Goal: Information Seeking & Learning: Learn about a topic

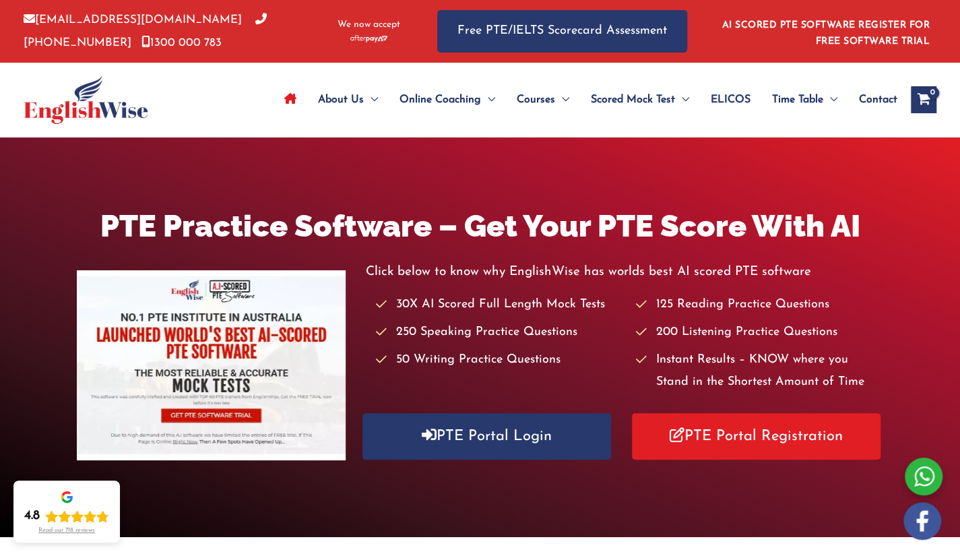
click at [229, 95] on div "About Us Menu Toggle Our Story Testimonials Online Coaching Menu Toggle Online …" at bounding box center [580, 100] width 712 height 74
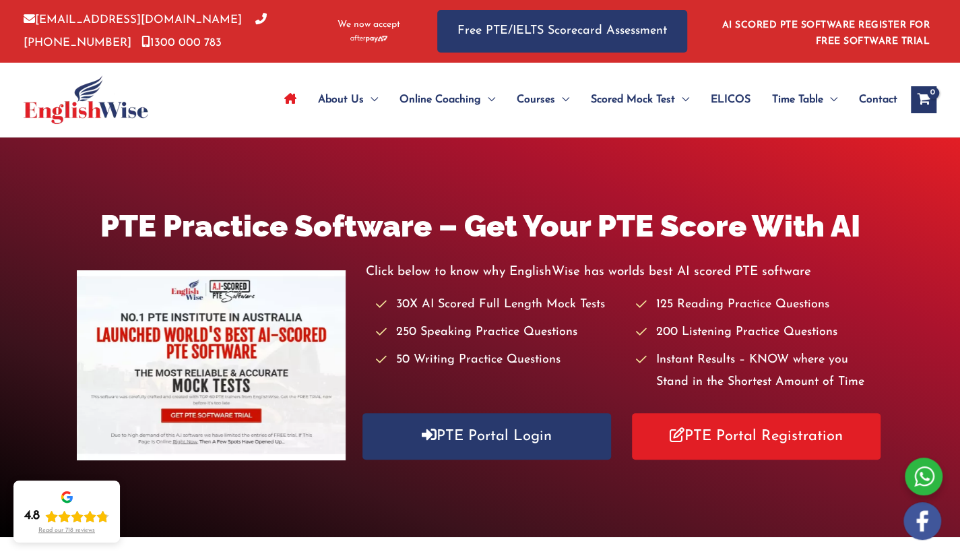
click at [229, 95] on div "About Us Menu Toggle Our Story Testimonials Online Coaching Menu Toggle Online …" at bounding box center [580, 100] width 712 height 74
click at [197, 81] on div at bounding box center [117, 100] width 187 height 74
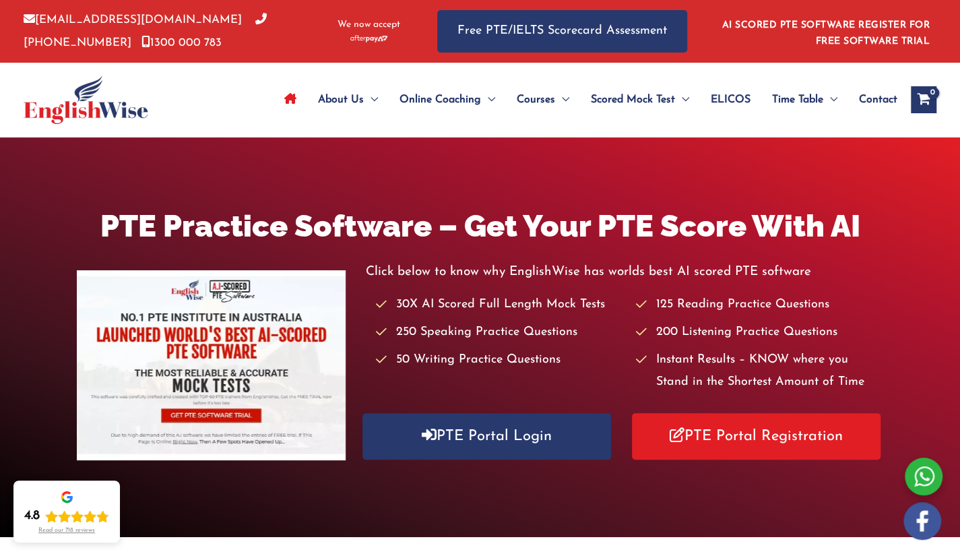
click at [201, 82] on div at bounding box center [117, 100] width 187 height 74
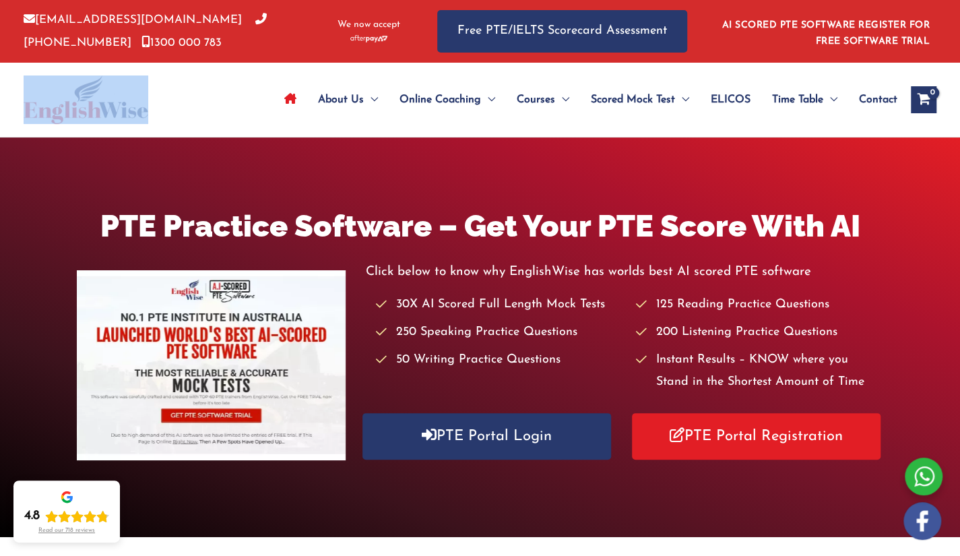
click at [201, 82] on div at bounding box center [117, 100] width 187 height 74
click at [230, 133] on div "About Us Menu Toggle Our Story Testimonials Online Coaching Menu Toggle Online …" at bounding box center [580, 100] width 712 height 74
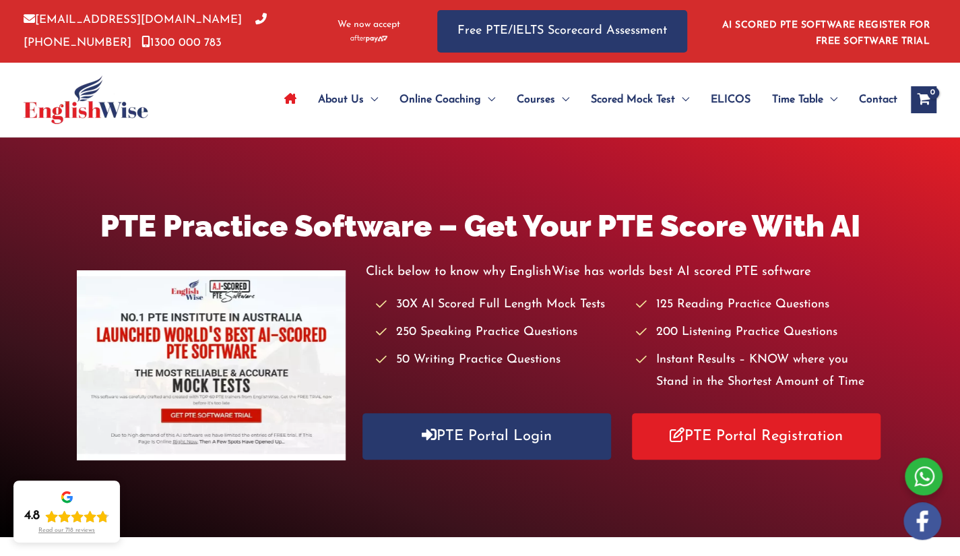
click at [230, 133] on div "About Us Menu Toggle Our Story Testimonials Online Coaching Menu Toggle Online …" at bounding box center [580, 100] width 712 height 74
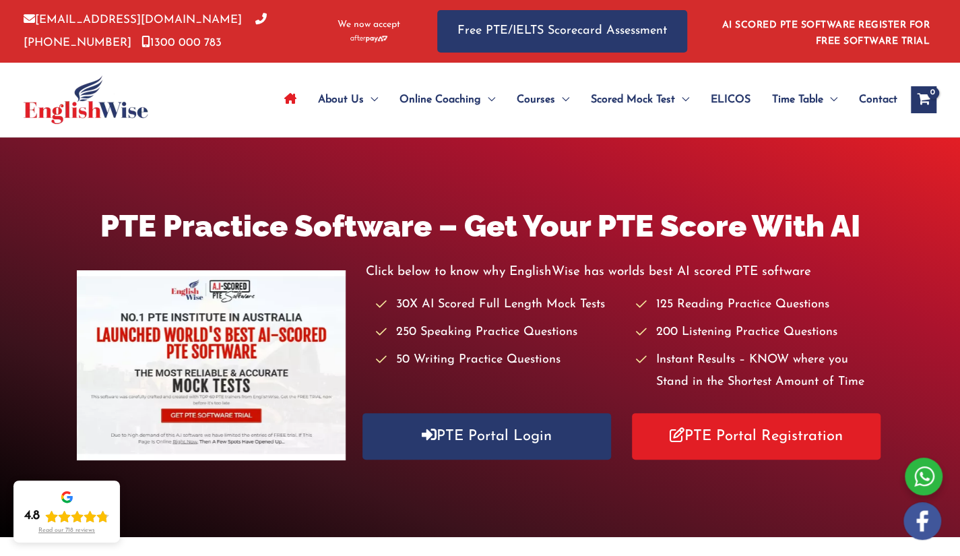
click at [230, 133] on div "About Us Menu Toggle Our Story Testimonials Online Coaching Menu Toggle Online …" at bounding box center [580, 100] width 712 height 74
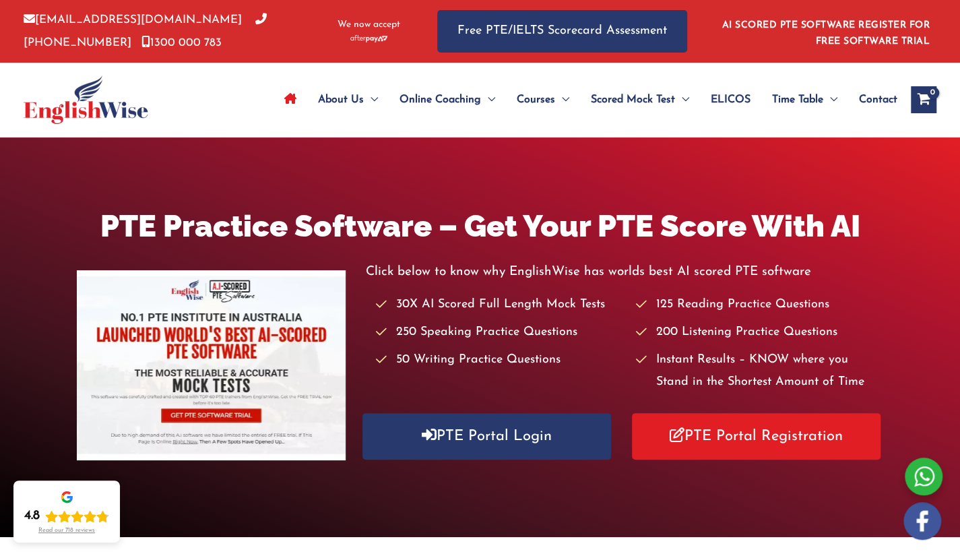
click at [230, 133] on div "About Us Menu Toggle Our Story Testimonials Online Coaching Menu Toggle Online …" at bounding box center [580, 100] width 712 height 74
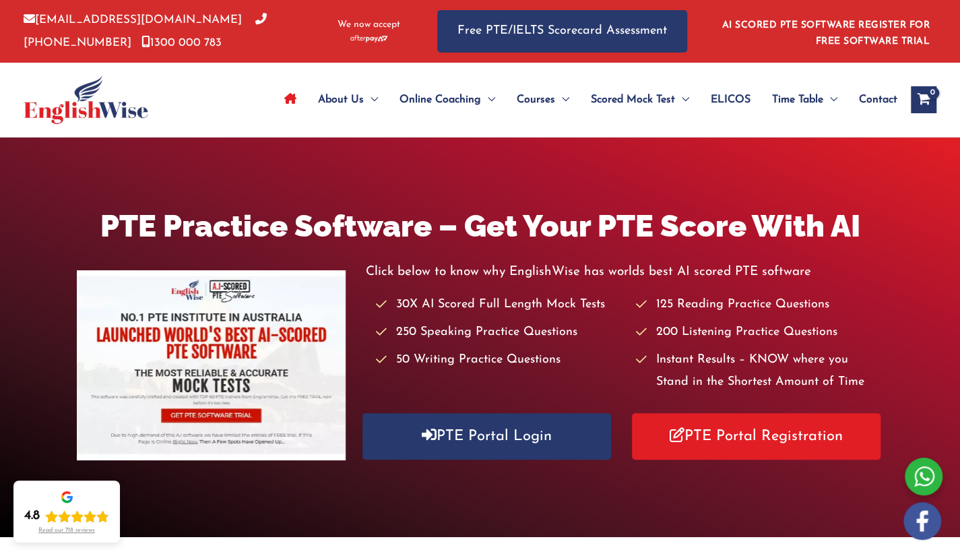
click at [230, 133] on div "About Us Menu Toggle Our Story Testimonials Online Coaching Menu Toggle Online …" at bounding box center [580, 100] width 712 height 74
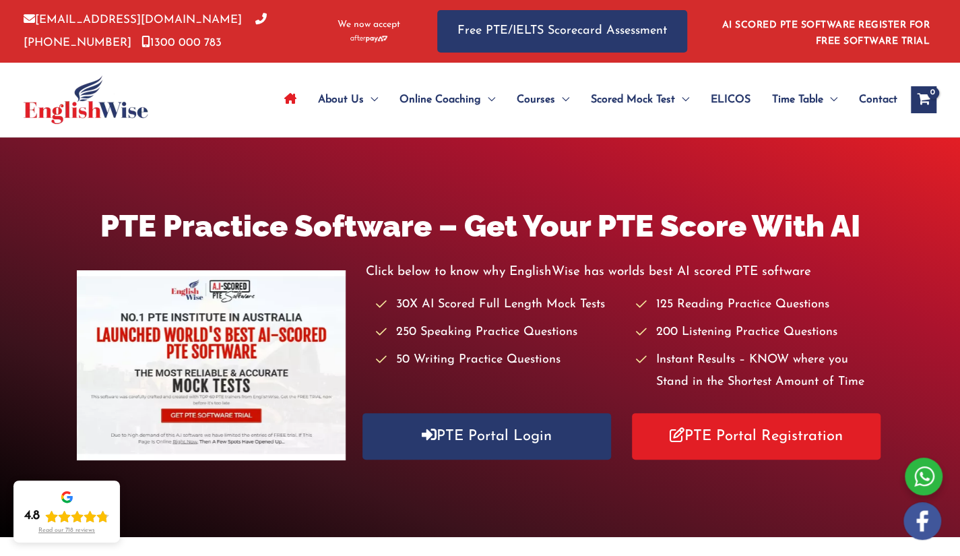
click at [230, 133] on div "About Us Menu Toggle Our Story Testimonials Online Coaching Menu Toggle Online …" at bounding box center [580, 100] width 712 height 74
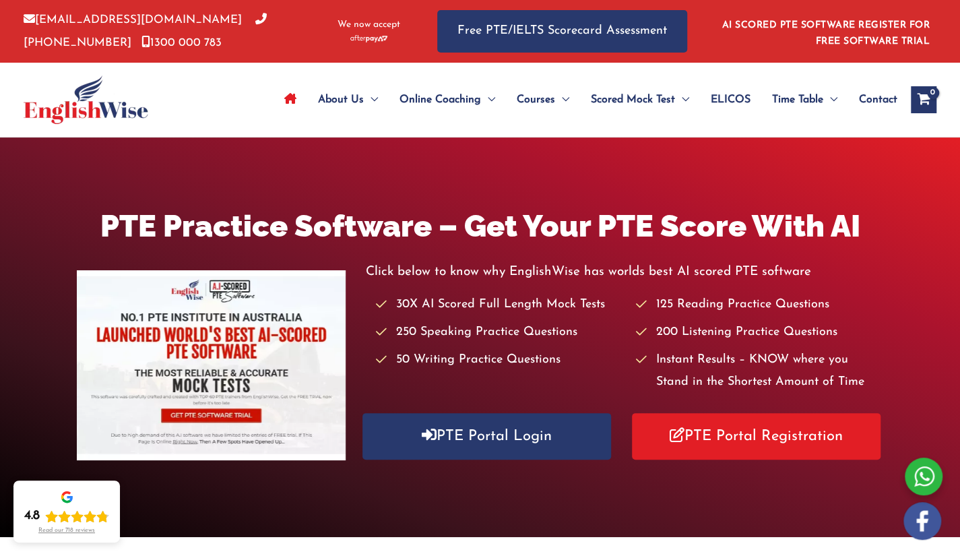
click at [230, 133] on div "About Us Menu Toggle Our Story Testimonials Online Coaching Menu Toggle Online …" at bounding box center [580, 100] width 712 height 74
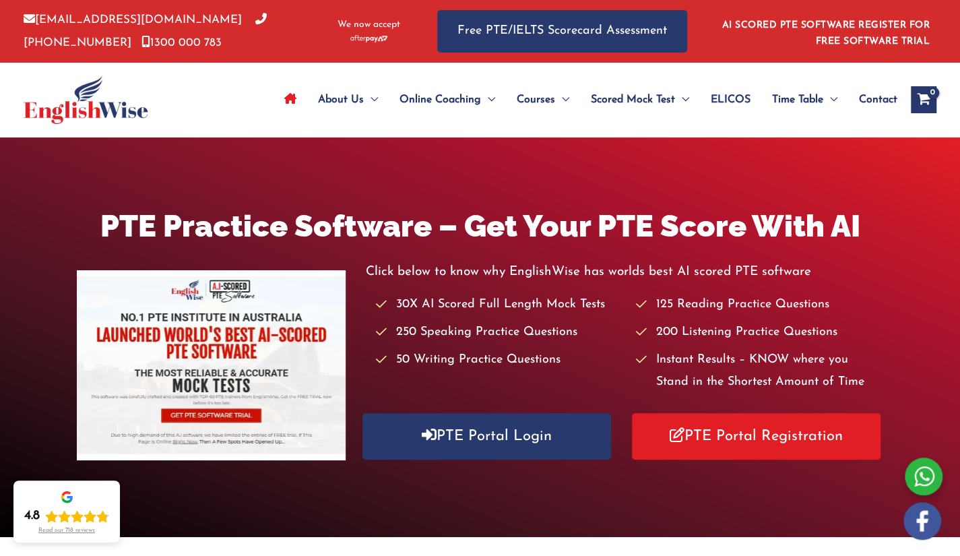
click at [230, 133] on div "About Us Menu Toggle Our Story Testimonials Online Coaching Menu Toggle Online …" at bounding box center [580, 100] width 712 height 74
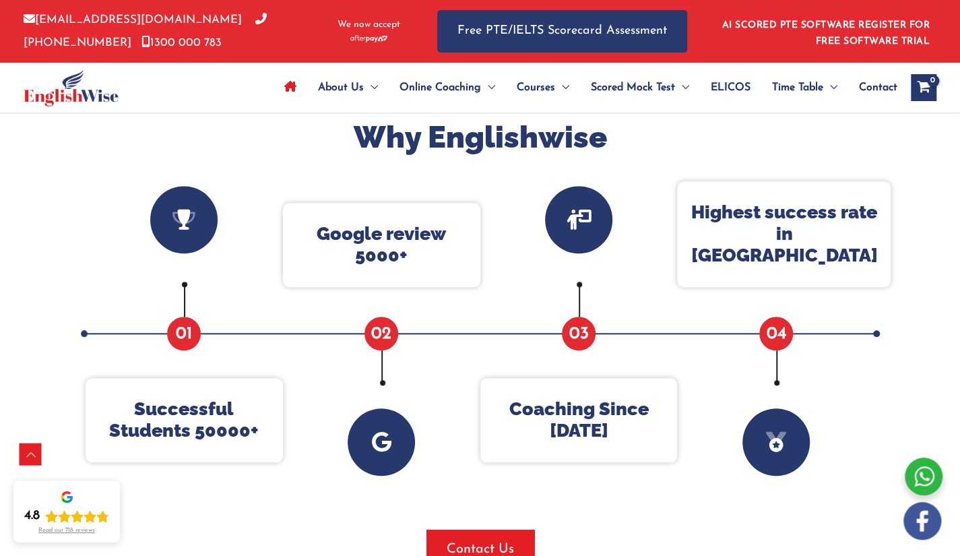
scroll to position [973, 0]
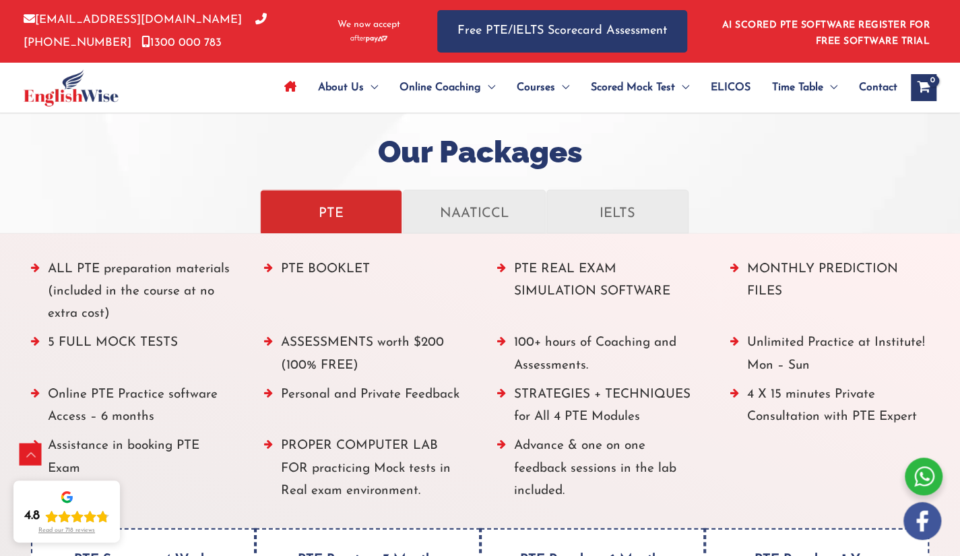
scroll to position [1946, 0]
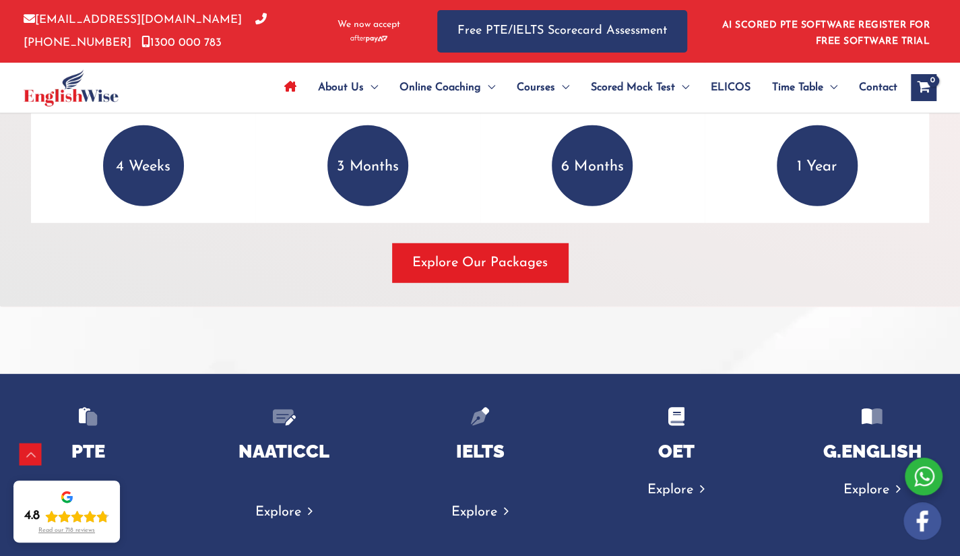
click at [641, 287] on div "ALL PTE preparation materials (included in the course at no extra cost) PTE BOO…" at bounding box center [479, 27] width 961 height 561
click at [641, 286] on div "ALL PTE preparation materials (included in the course at no extra cost) PTE BOO…" at bounding box center [479, 27] width 961 height 561
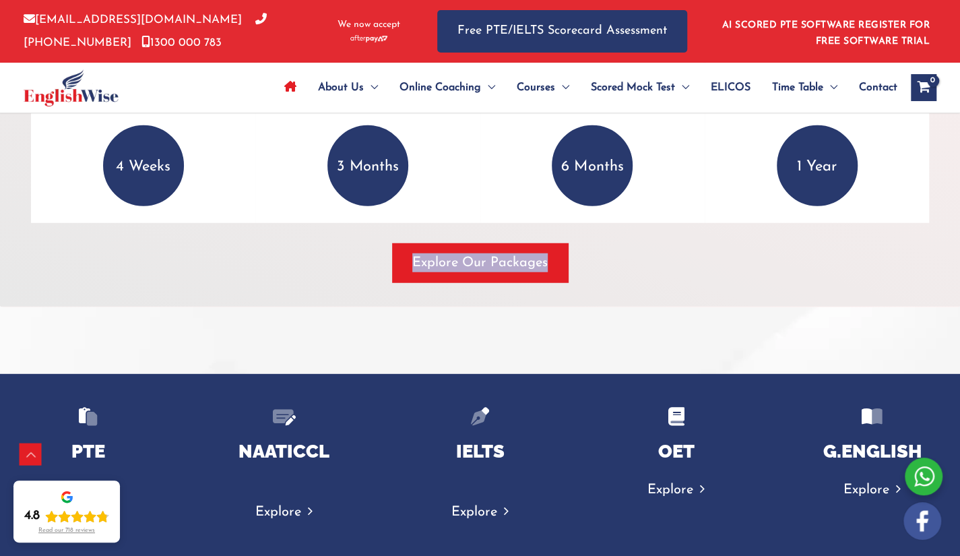
click at [641, 286] on div "ALL PTE preparation materials (included in the course at no extra cost) PTE BOO…" at bounding box center [479, 27] width 961 height 561
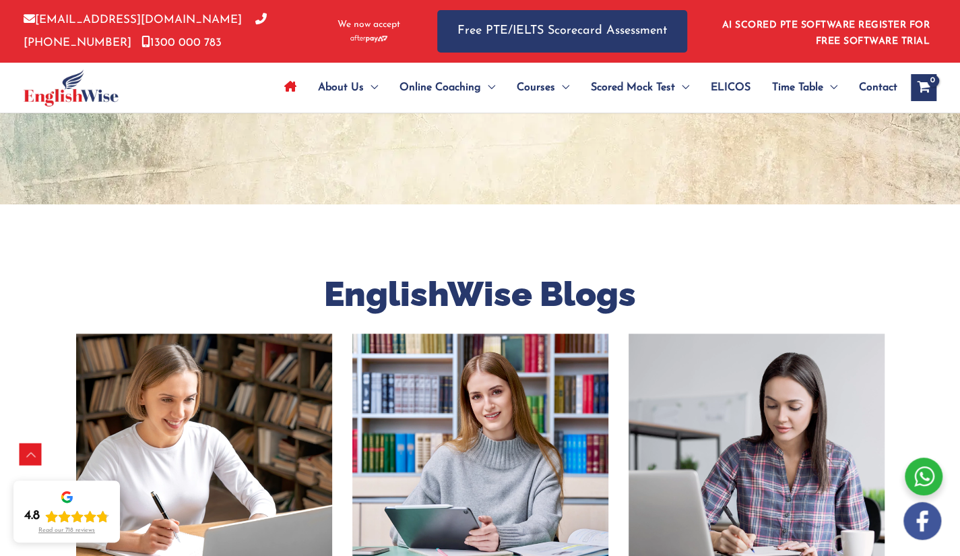
scroll to position [3891, 0]
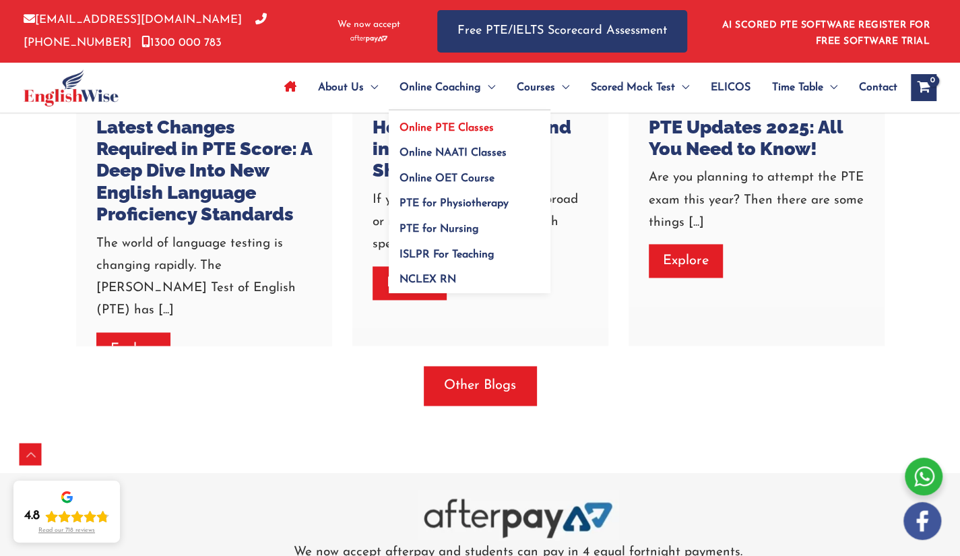
click at [466, 123] on span "Online PTE Classes" at bounding box center [446, 128] width 94 height 11
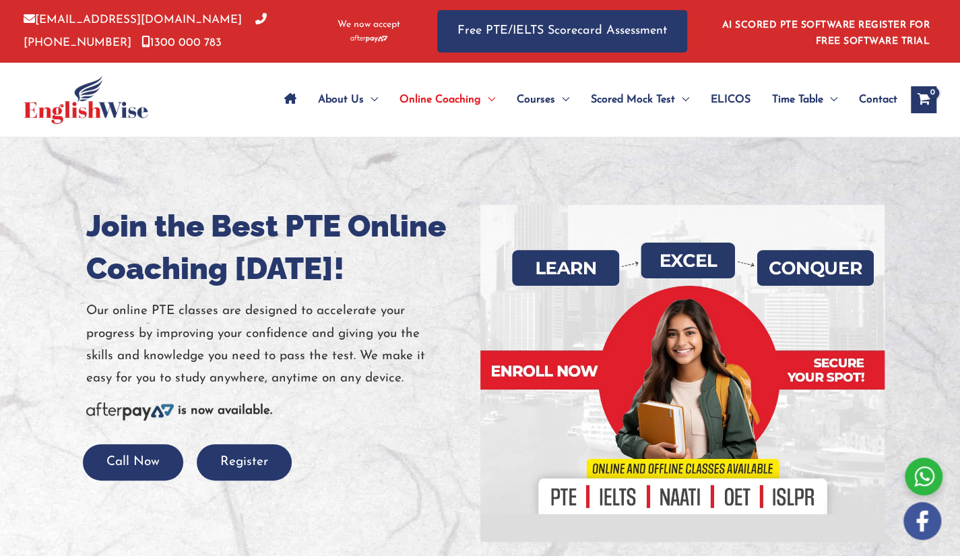
click at [709, 51] on div at bounding box center [710, 31] width 7 height 63
click at [765, 305] on div at bounding box center [682, 373] width 384 height 337
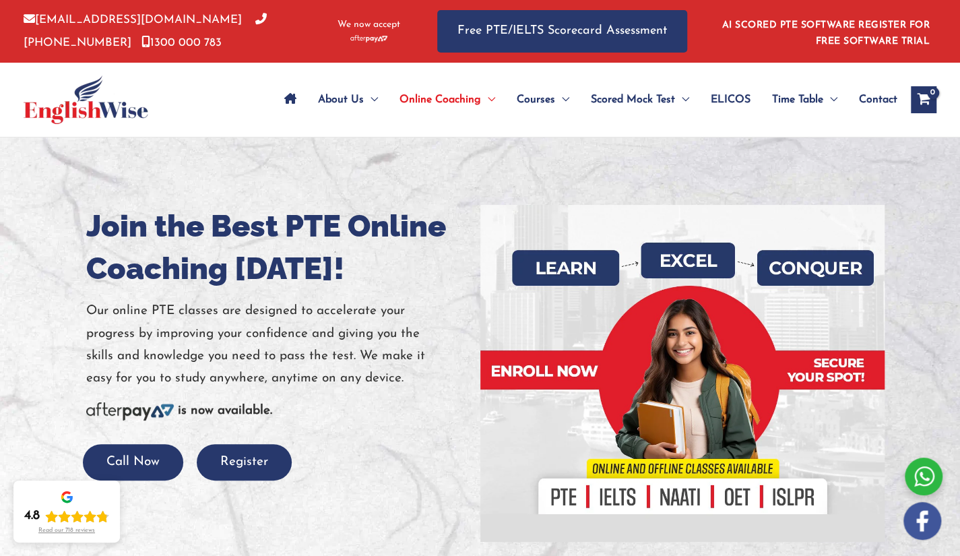
click at [765, 305] on div at bounding box center [682, 373] width 384 height 337
